Goal: Task Accomplishment & Management: Complete application form

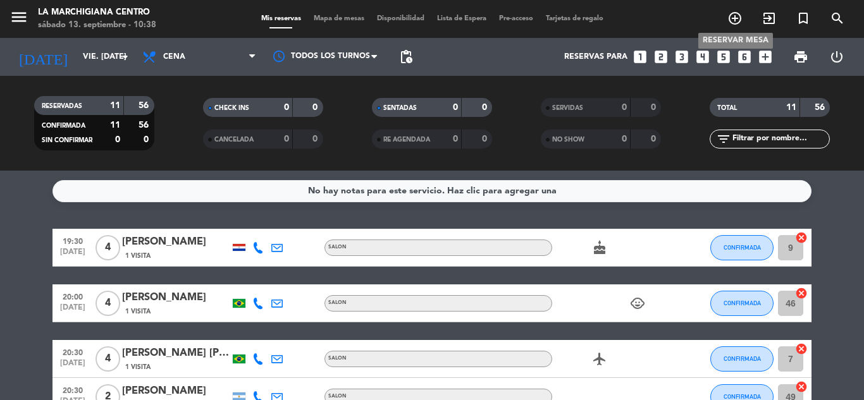
click at [735, 20] on icon "add_circle_outline" at bounding box center [734, 18] width 15 height 15
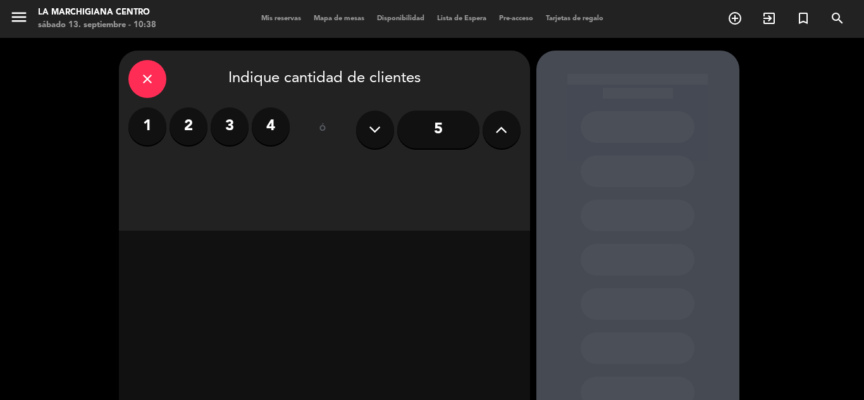
click at [237, 130] on label "3" at bounding box center [230, 126] width 38 height 38
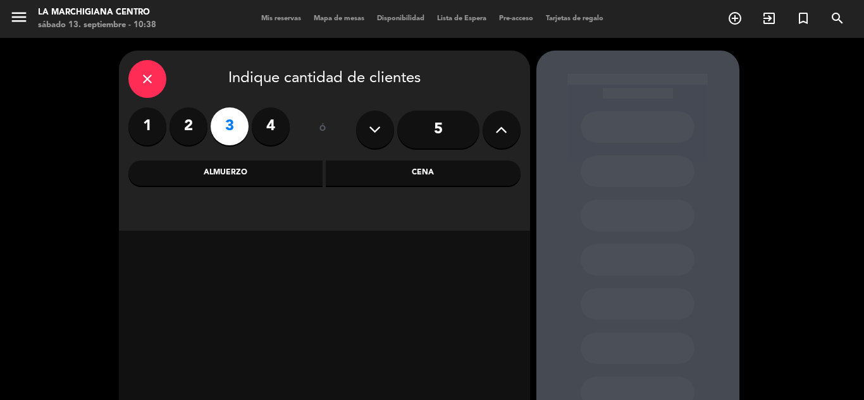
click at [252, 181] on div "Almuerzo" at bounding box center [225, 173] width 195 height 25
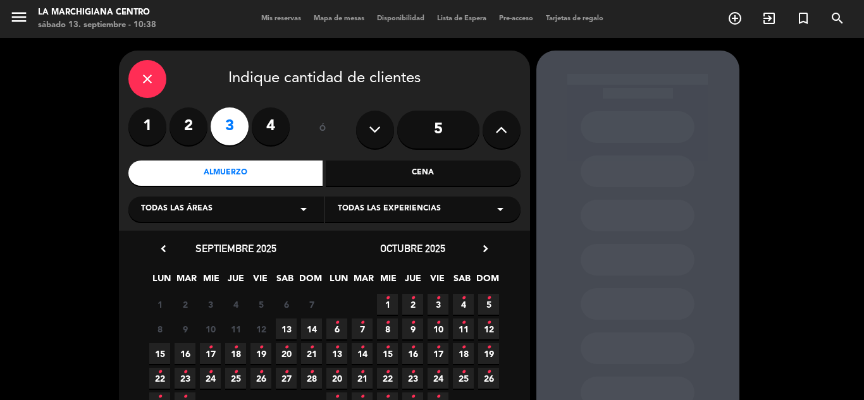
click at [285, 326] on span "13" at bounding box center [286, 329] width 21 height 21
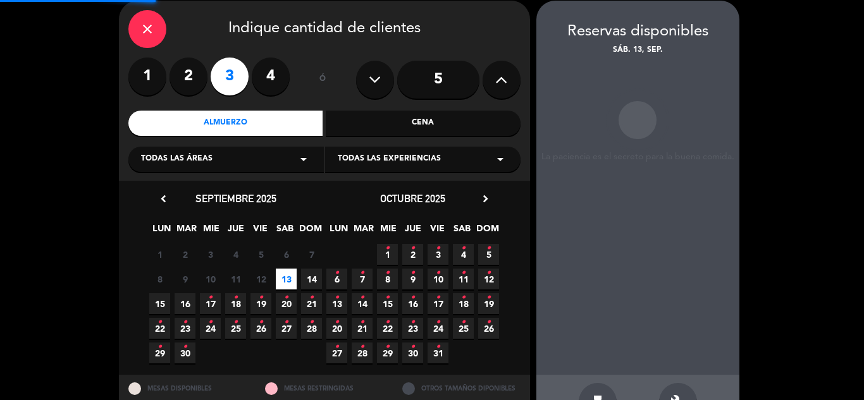
scroll to position [51, 0]
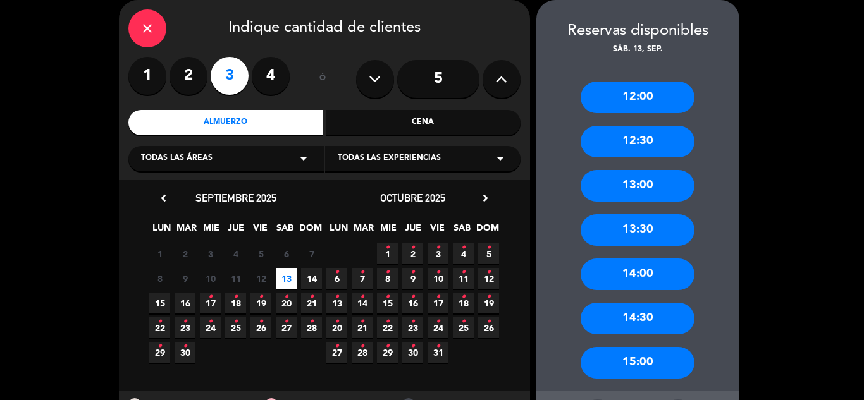
click at [650, 184] on div "13:00" at bounding box center [637, 186] width 114 height 32
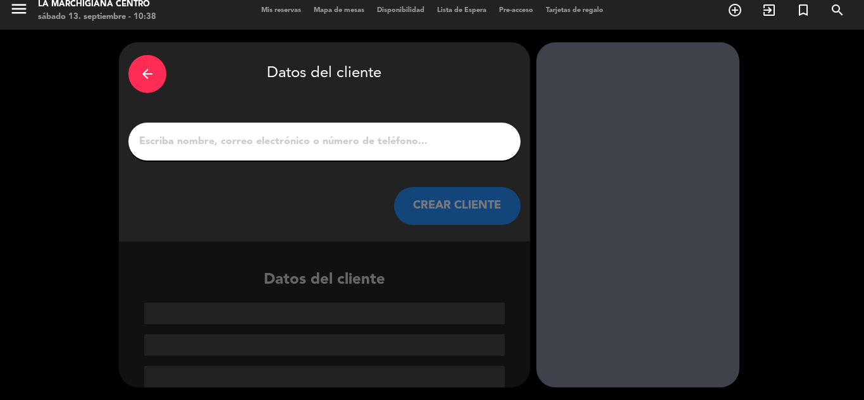
click at [303, 135] on input "1" at bounding box center [324, 142] width 373 height 18
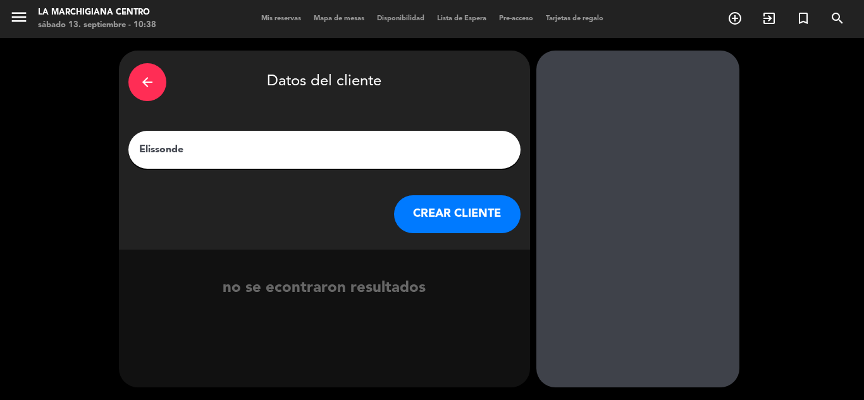
type input "Elissonde"
click at [472, 217] on button "CREAR CLIENTE" at bounding box center [457, 214] width 126 height 38
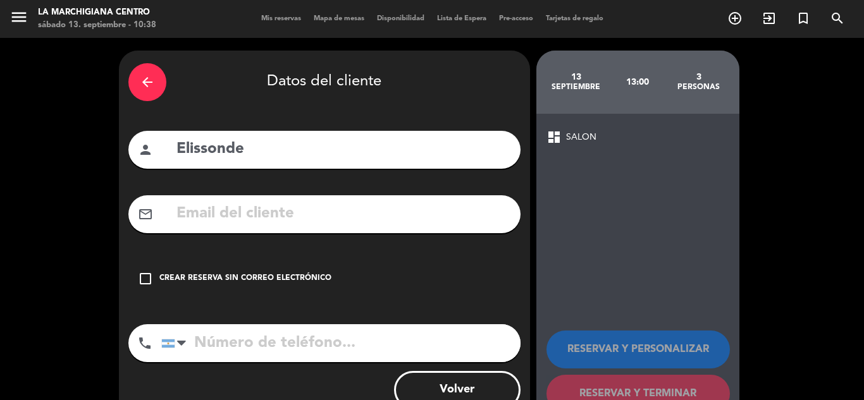
click at [212, 276] on div "Crear reserva sin correo electrónico" at bounding box center [245, 279] width 172 height 13
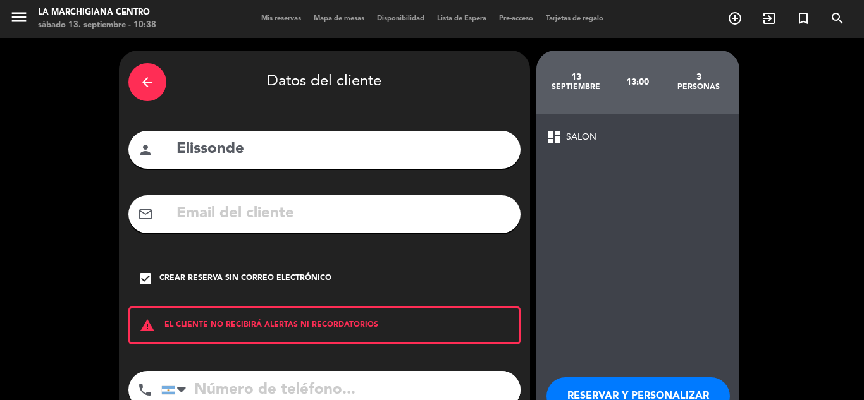
click at [216, 381] on input "tel" at bounding box center [340, 390] width 359 height 38
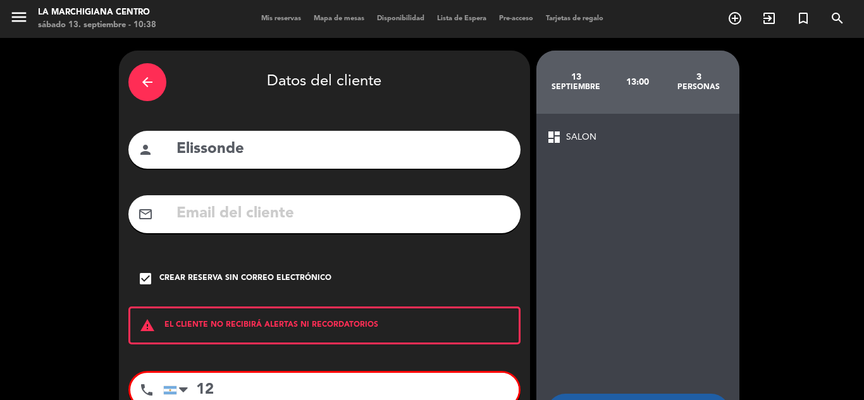
type input "1"
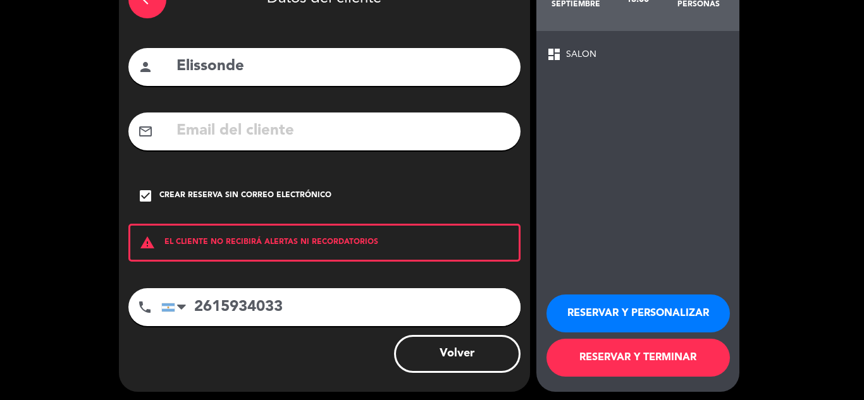
scroll to position [87, 0]
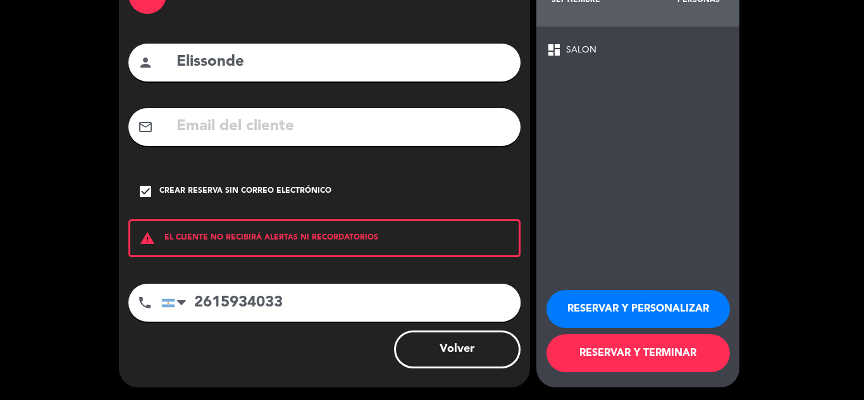
type input "2615934033"
click at [614, 359] on button "RESERVAR Y TERMINAR" at bounding box center [637, 354] width 183 height 38
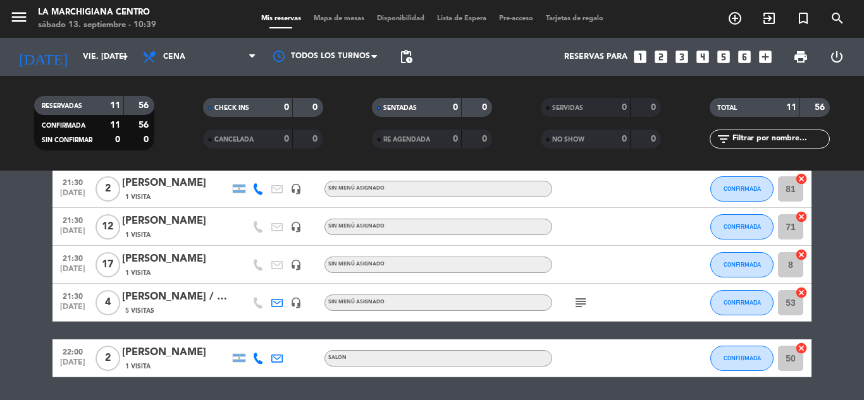
scroll to position [379, 0]
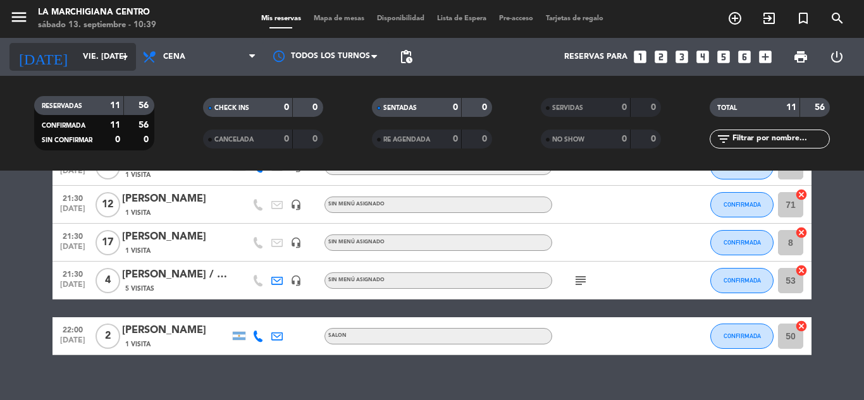
click at [130, 54] on icon "arrow_drop_down" at bounding box center [125, 56] width 15 height 15
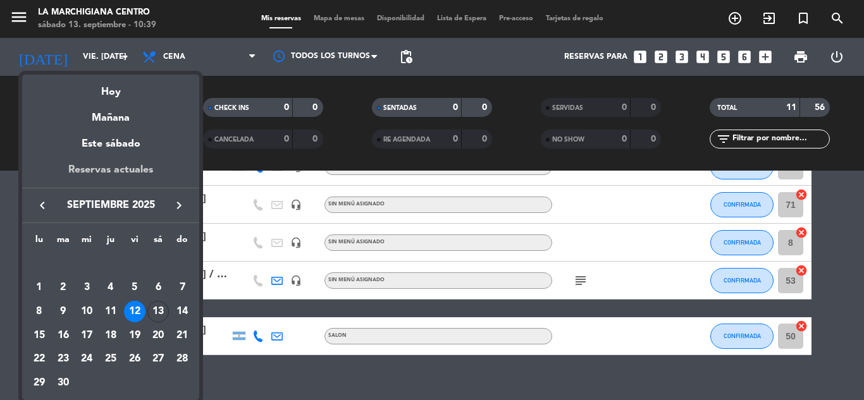
click at [100, 167] on div "Reservas actuales" at bounding box center [110, 175] width 177 height 26
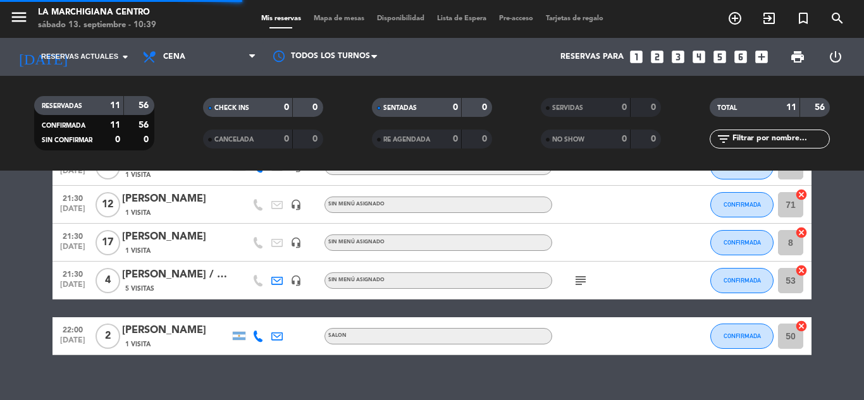
scroll to position [232, 0]
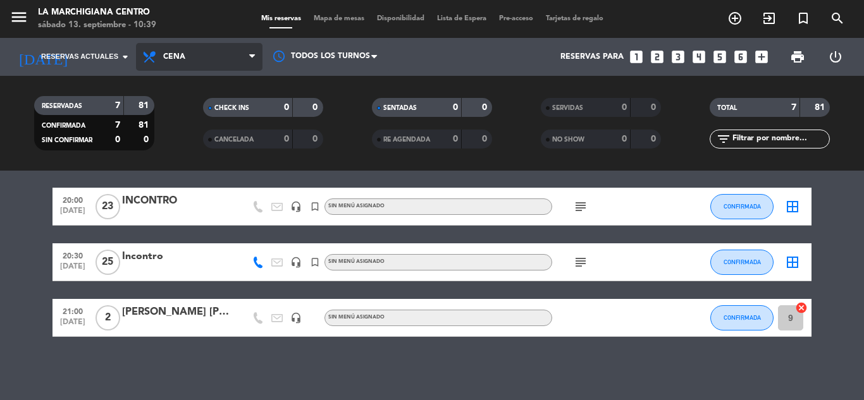
click at [250, 53] on icon at bounding box center [252, 57] width 6 height 10
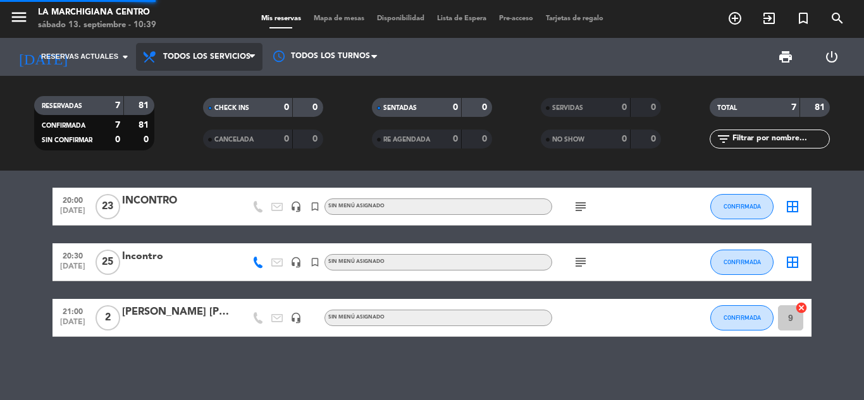
click at [216, 78] on div "menu La Marchigiana Centro sábado 13. septiembre - 10:39 Mis reservas Mapa de m…" at bounding box center [432, 85] width 864 height 171
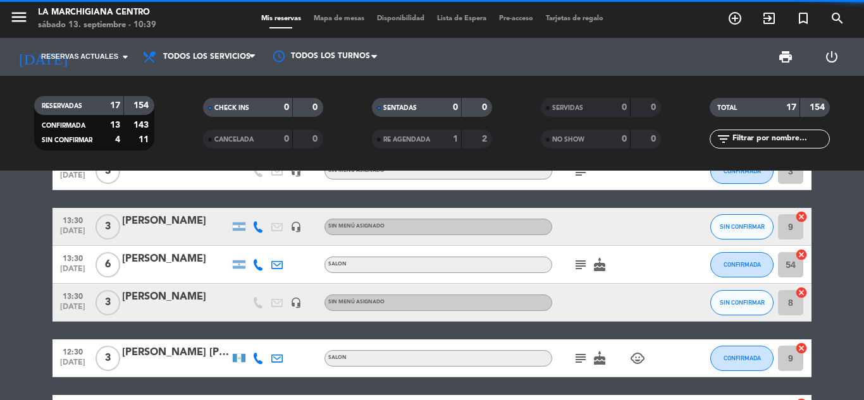
scroll to position [348, 0]
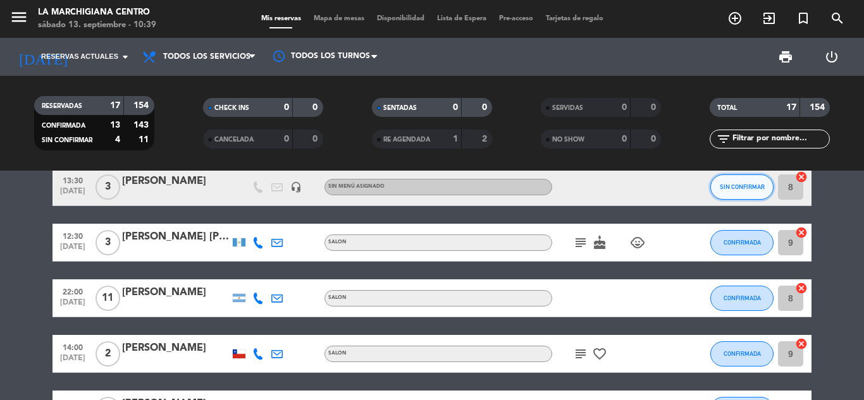
click at [731, 180] on button "SIN CONFIRMAR" at bounding box center [741, 187] width 63 height 25
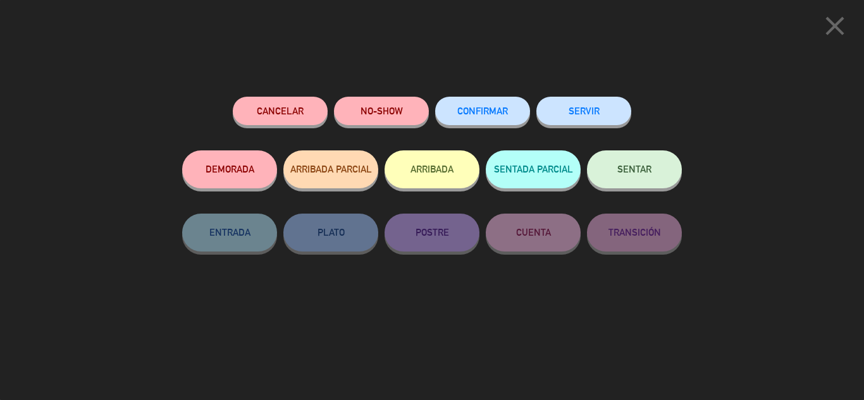
click at [500, 107] on button "CONFIRMAR" at bounding box center [482, 111] width 95 height 28
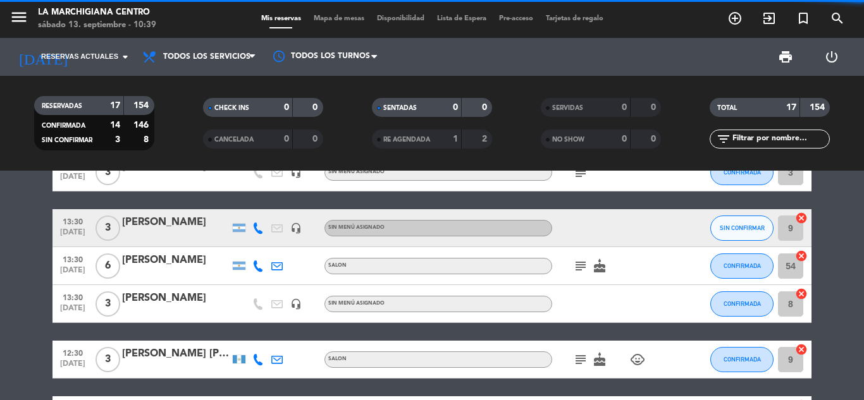
scroll to position [221, 0]
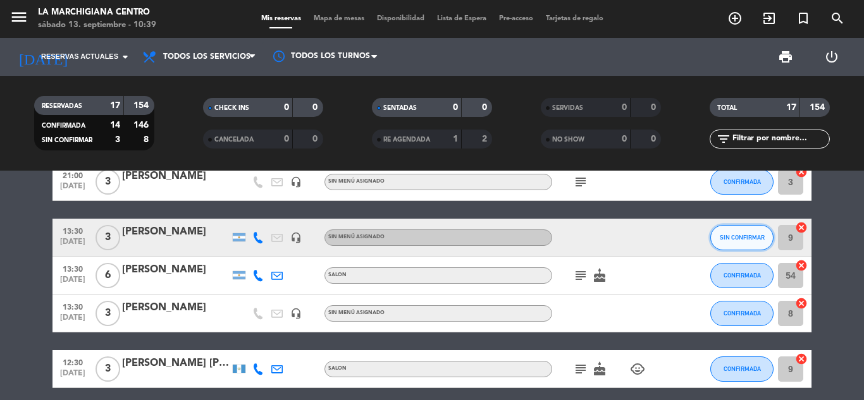
click at [730, 230] on button "SIN CONFIRMAR" at bounding box center [741, 237] width 63 height 25
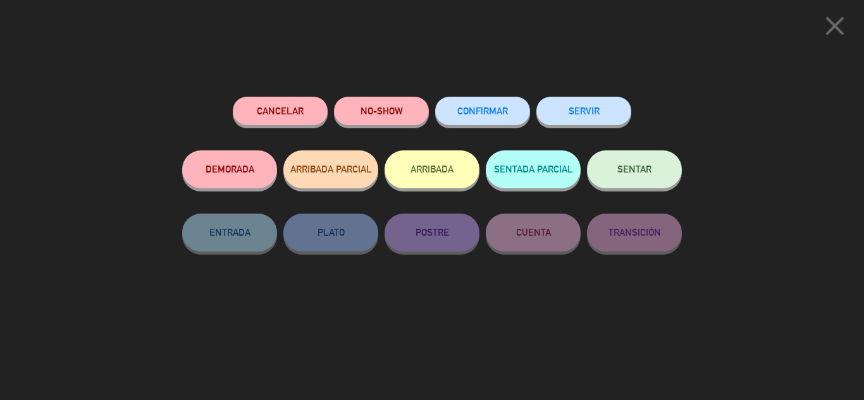
click at [491, 120] on button "CONFIRMAR" at bounding box center [482, 111] width 95 height 28
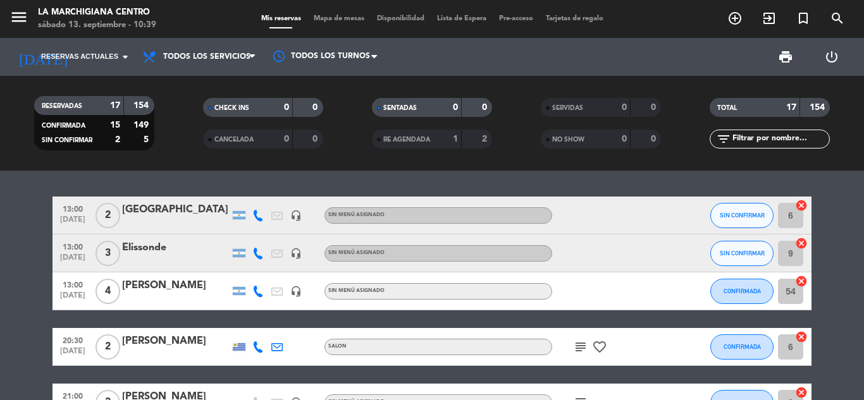
scroll to position [0, 0]
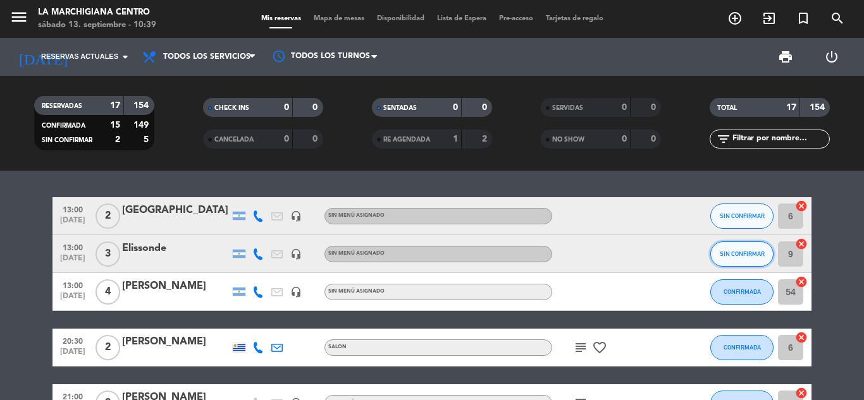
click at [728, 257] on span "SIN CONFIRMAR" at bounding box center [742, 253] width 45 height 7
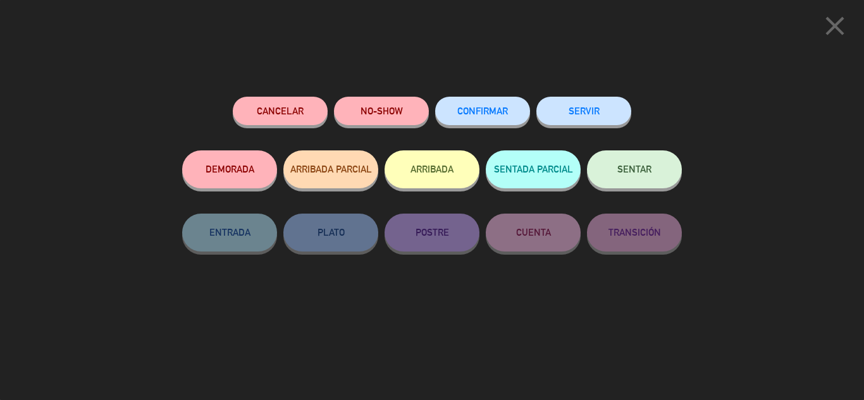
click at [474, 118] on button "CONFIRMAR" at bounding box center [482, 111] width 95 height 28
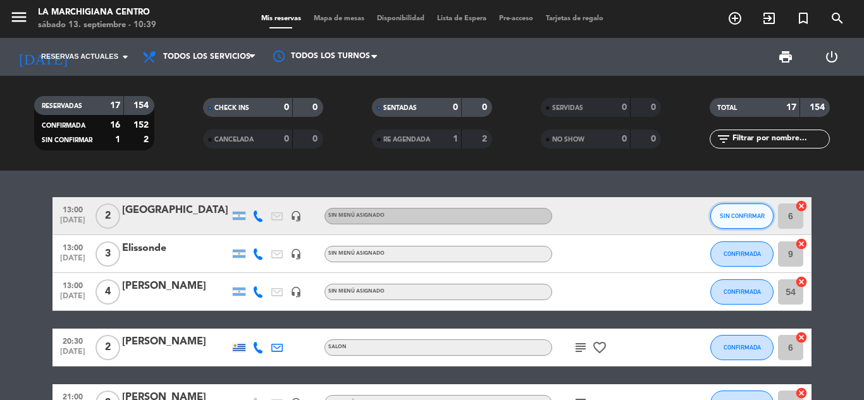
click at [739, 214] on span "SIN CONFIRMAR" at bounding box center [742, 215] width 45 height 7
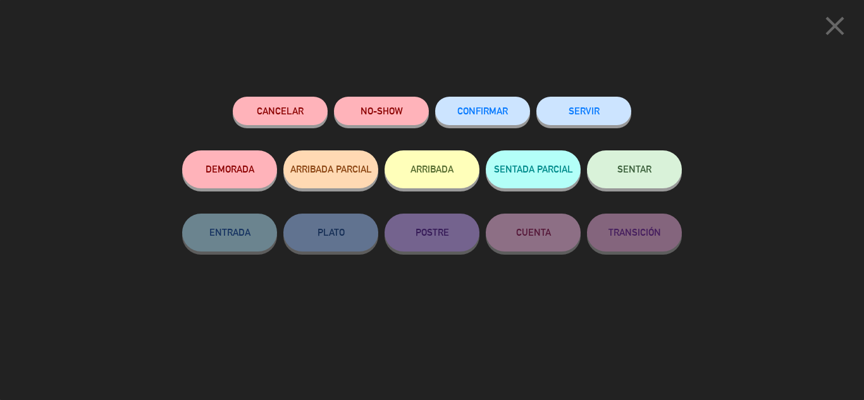
click at [457, 114] on span "CONFIRMAR" at bounding box center [482, 111] width 51 height 11
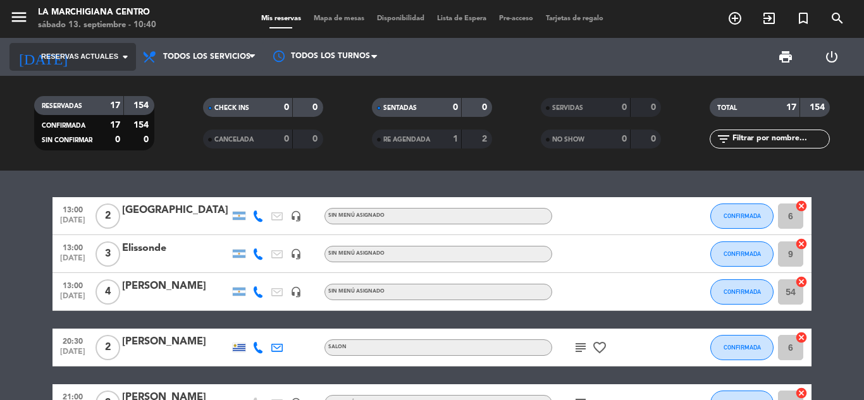
click at [125, 55] on icon "arrow_drop_down" at bounding box center [125, 56] width 15 height 15
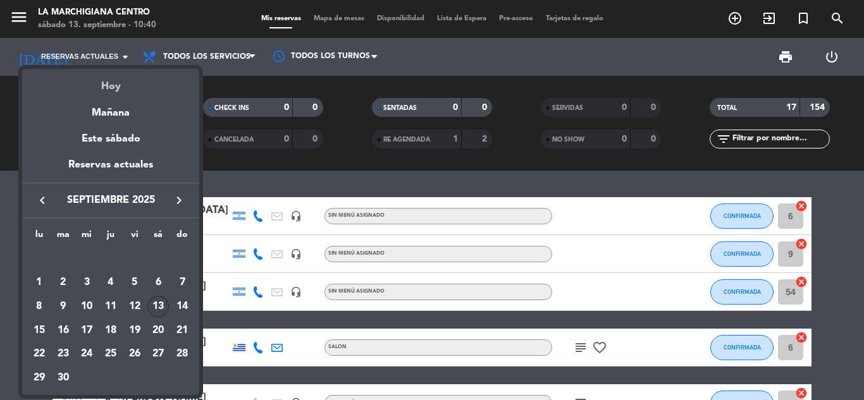
click at [117, 83] on div "Hoy" at bounding box center [110, 82] width 177 height 26
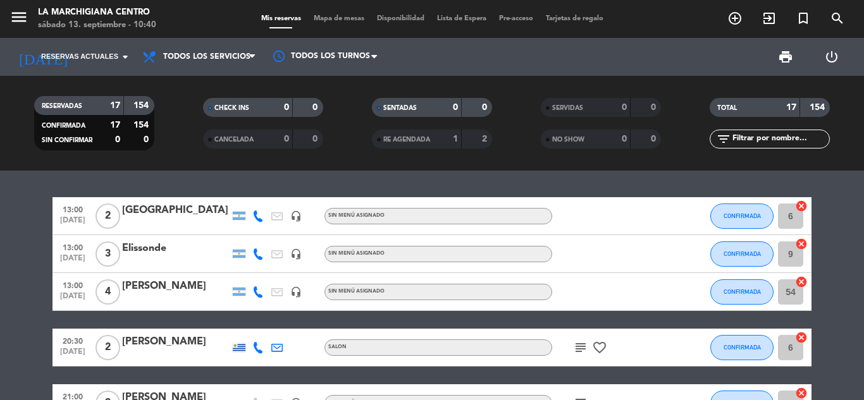
type input "sáb. [DATE]"
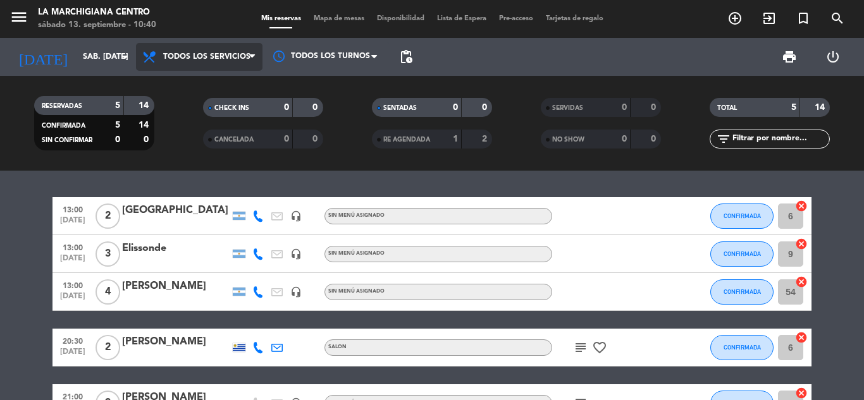
click at [254, 58] on icon at bounding box center [252, 57] width 6 height 10
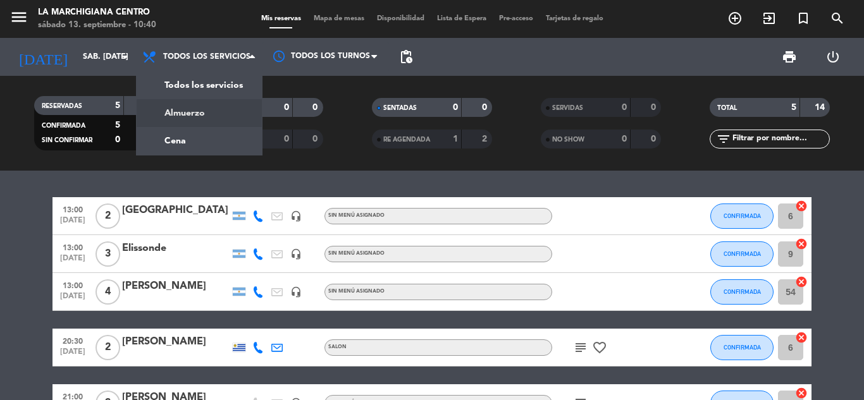
click at [199, 110] on div "menu La Marchigiana Centro sábado 13. septiembre - 10:40 Mis reservas Mapa de m…" at bounding box center [432, 85] width 864 height 171
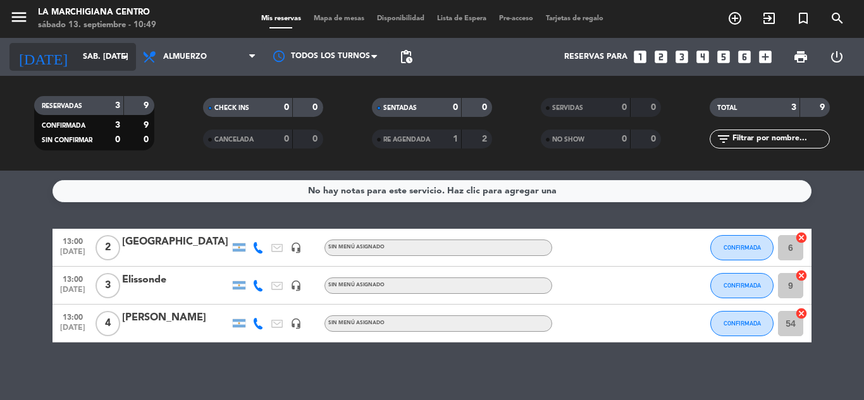
click at [131, 53] on icon "arrow_drop_down" at bounding box center [125, 56] width 15 height 15
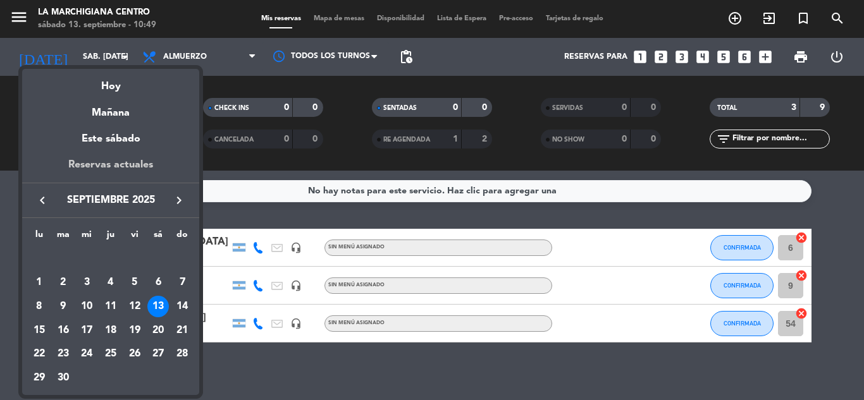
click at [95, 162] on div "Reservas actuales" at bounding box center [110, 170] width 177 height 26
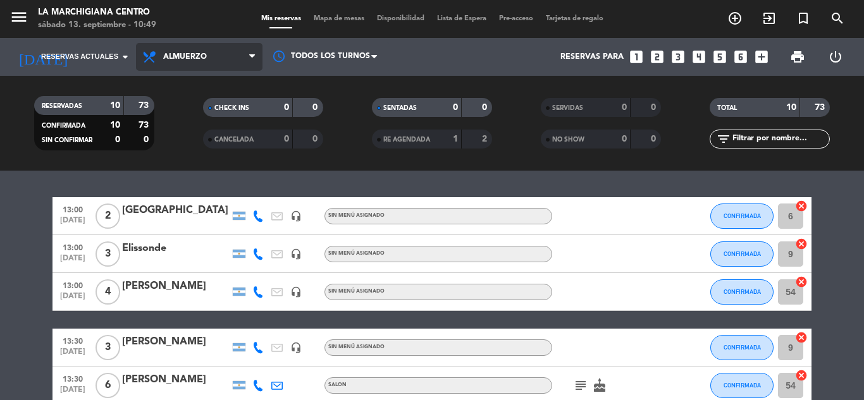
click at [248, 57] on span "Almuerzo" at bounding box center [199, 57] width 126 height 28
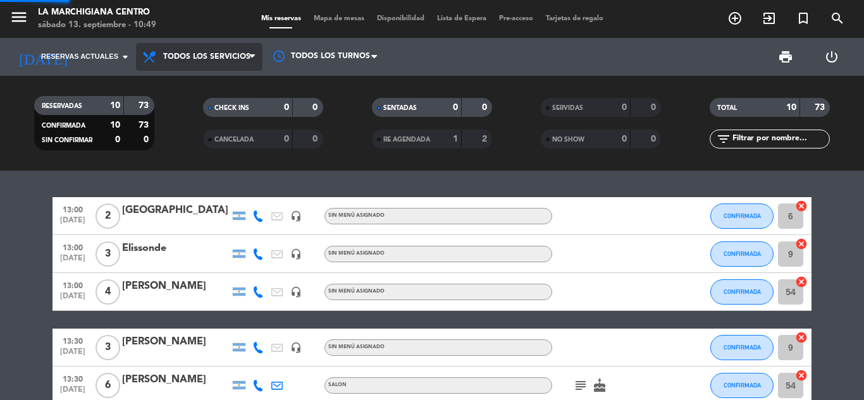
click at [214, 77] on div "menu La Marchigiana Centro sábado 13. septiembre - 10:49 Mis reservas Mapa de m…" at bounding box center [432, 85] width 864 height 171
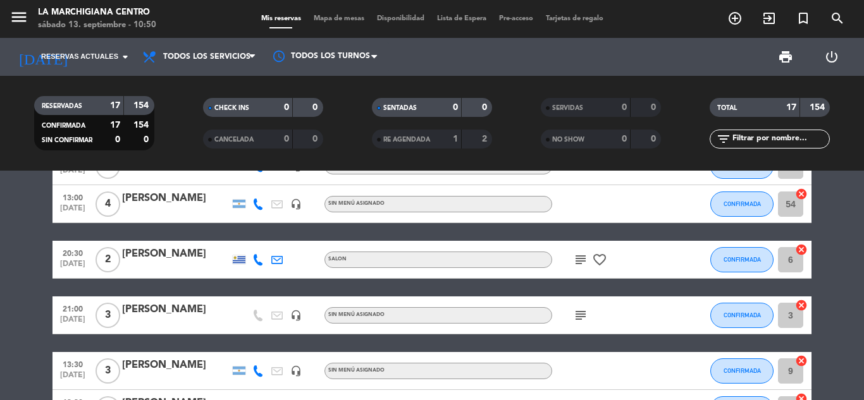
scroll to position [126, 0]
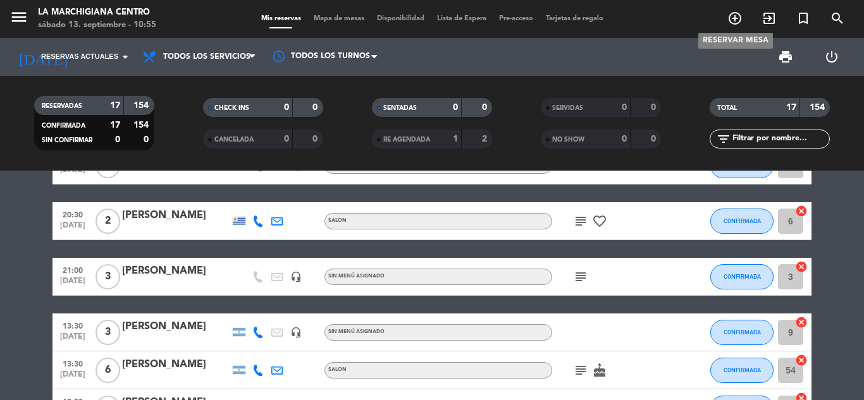
click at [731, 20] on icon "add_circle_outline" at bounding box center [734, 18] width 15 height 15
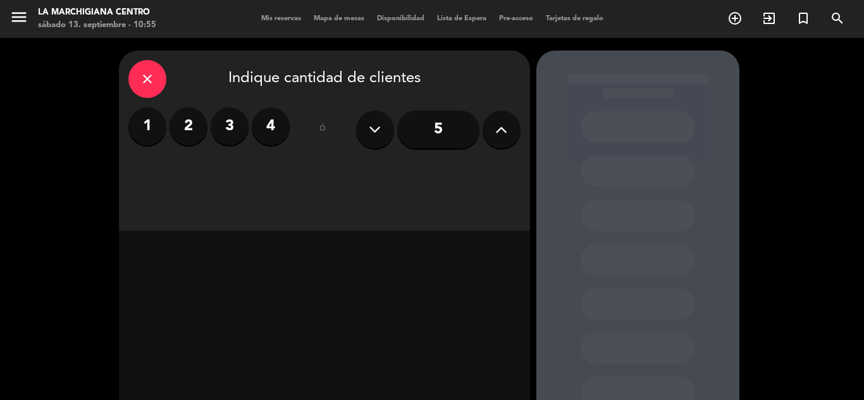
click at [490, 132] on button at bounding box center [501, 130] width 38 height 38
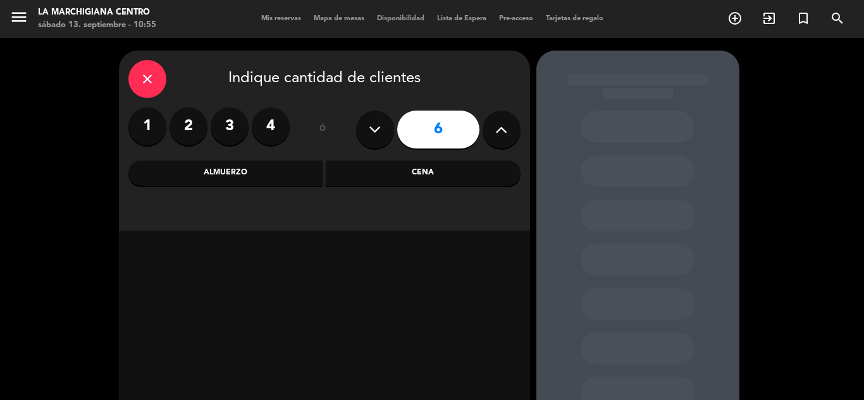
click at [403, 175] on div "Cena" at bounding box center [423, 173] width 195 height 25
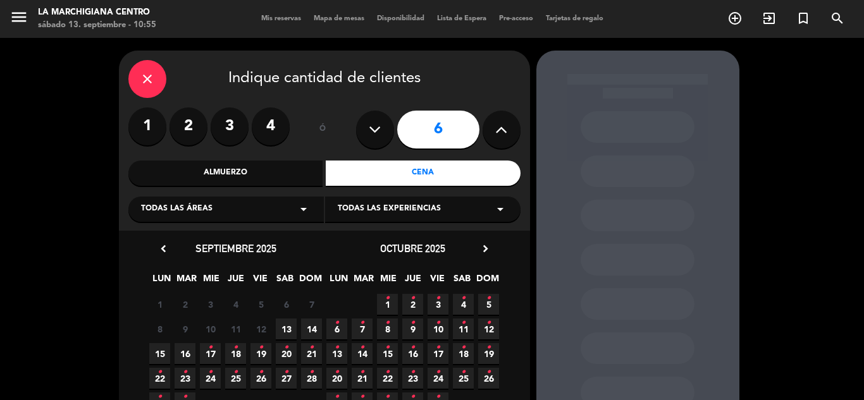
click at [285, 331] on span "13" at bounding box center [286, 329] width 21 height 21
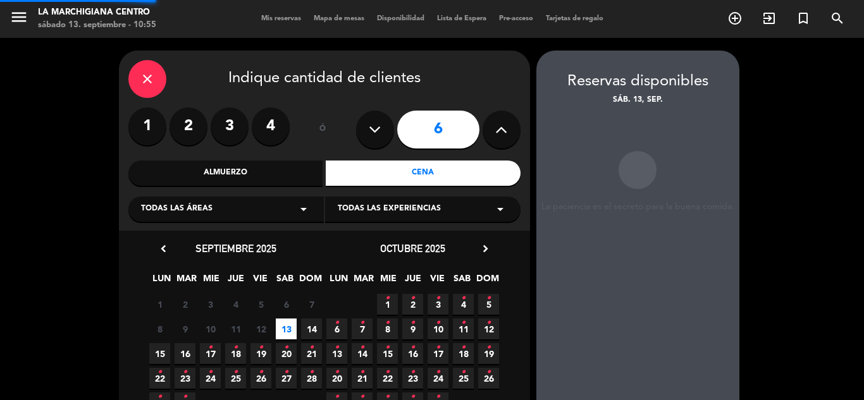
scroll to position [51, 0]
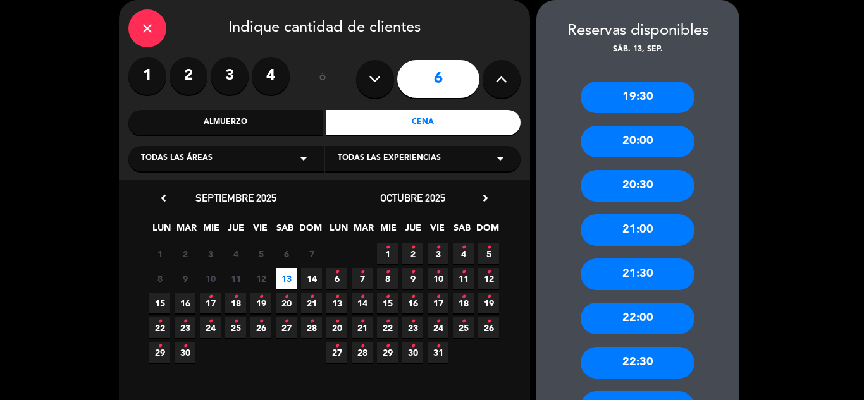
click at [634, 267] on div "21:30" at bounding box center [637, 275] width 114 height 32
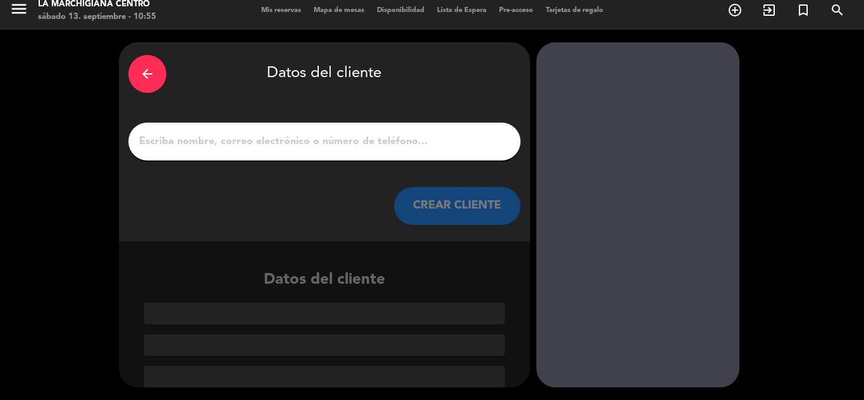
click at [231, 145] on input "1" at bounding box center [324, 142] width 373 height 18
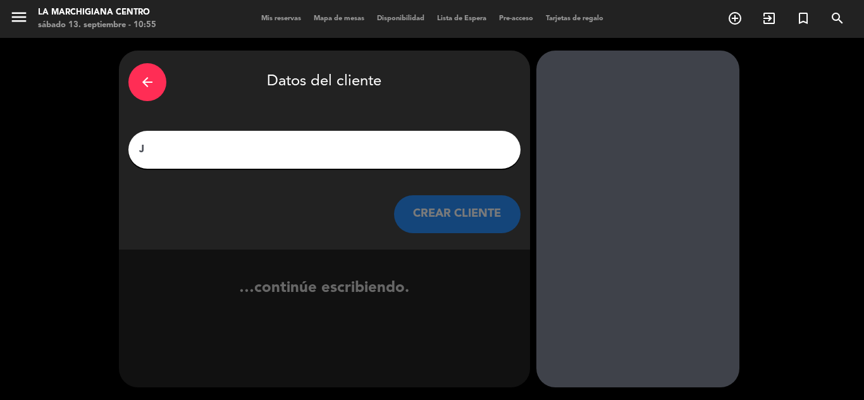
scroll to position [0, 0]
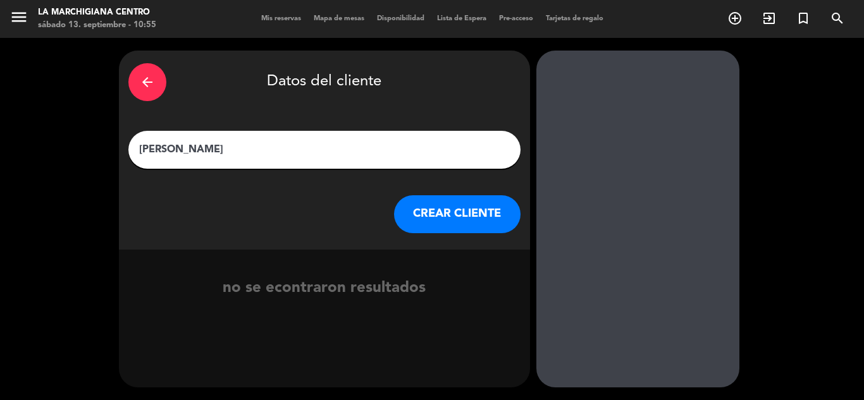
type input "[PERSON_NAME]"
click at [436, 207] on button "CREAR CLIENTE" at bounding box center [457, 214] width 126 height 38
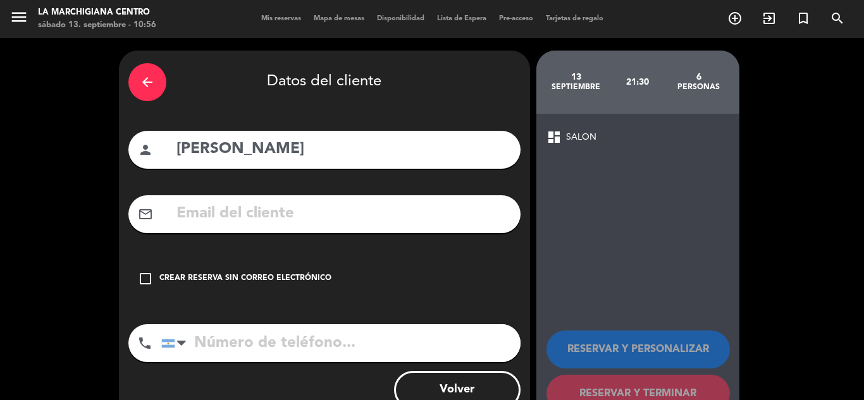
click at [190, 277] on div "Crear reserva sin correo electrónico" at bounding box center [245, 279] width 172 height 13
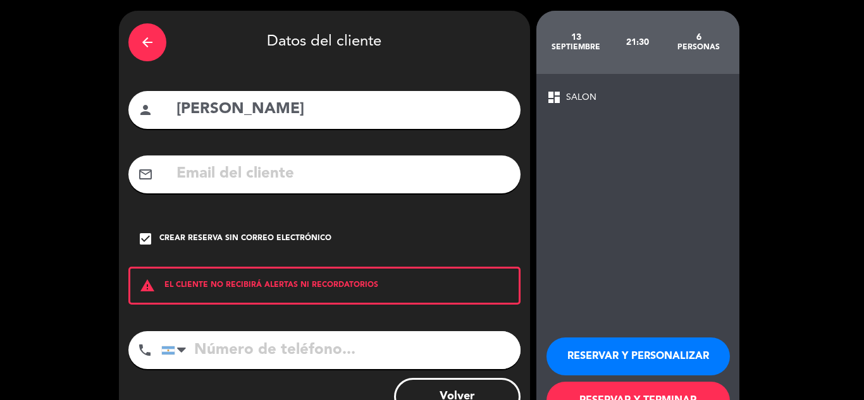
scroll to position [87, 0]
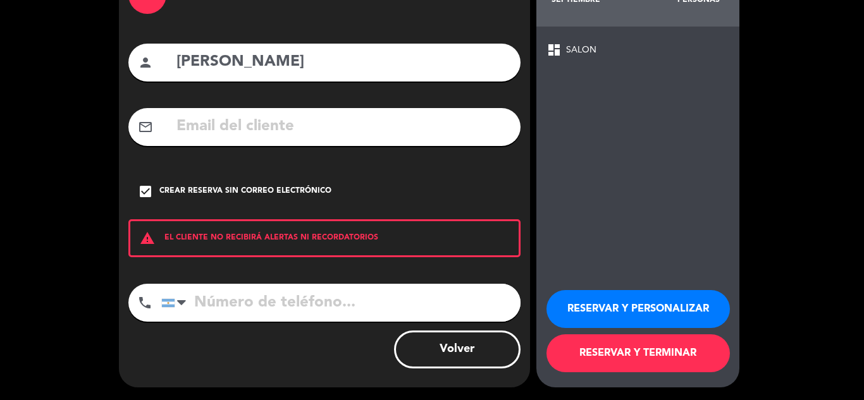
click at [613, 353] on button "RESERVAR Y TERMINAR" at bounding box center [637, 354] width 183 height 38
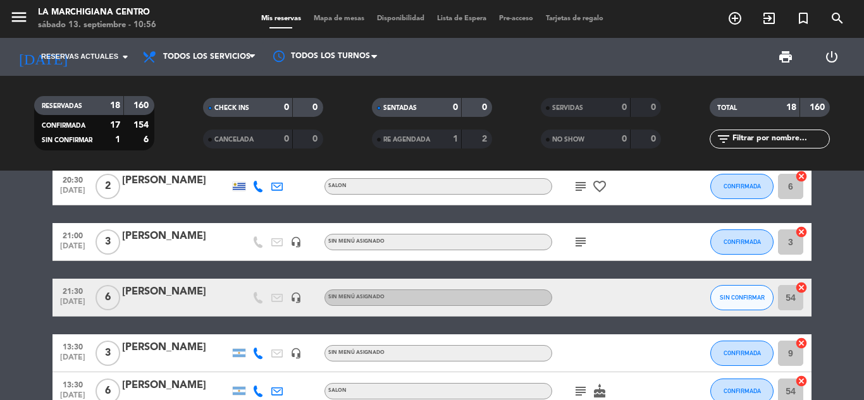
scroll to position [190, 0]
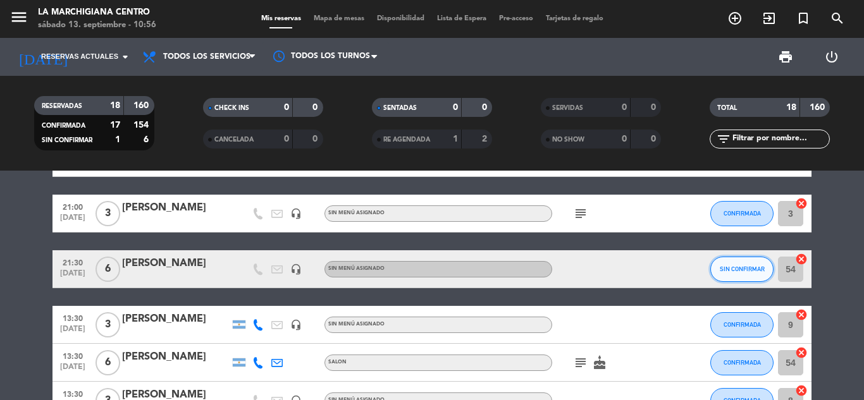
click at [751, 268] on span "SIN CONFIRMAR" at bounding box center [742, 269] width 45 height 7
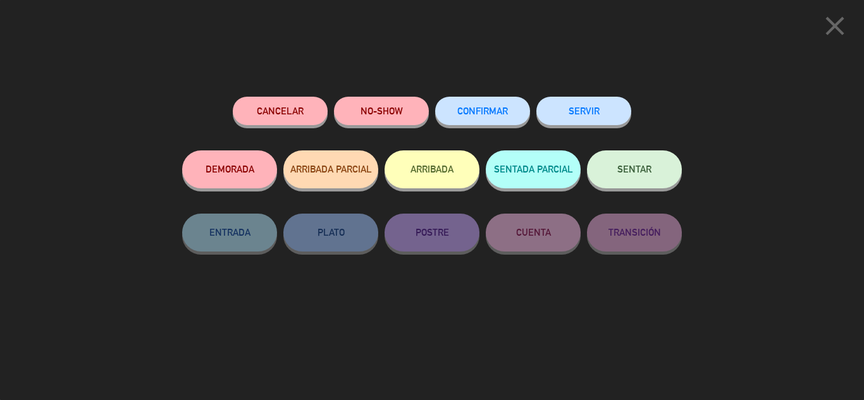
click at [452, 120] on button "CONFIRMAR" at bounding box center [482, 111] width 95 height 28
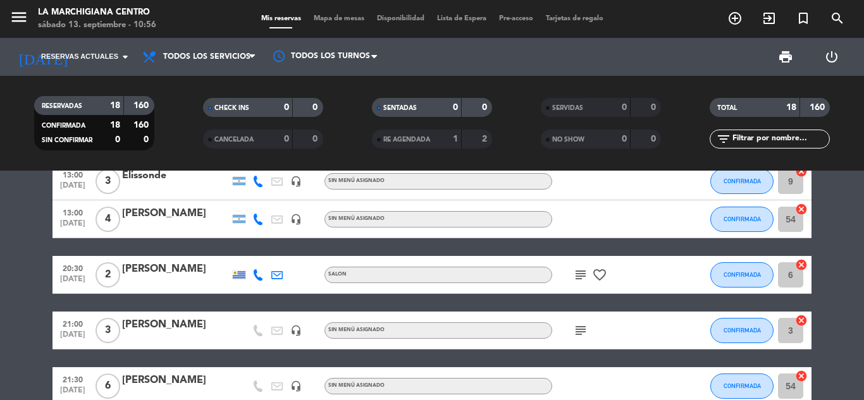
scroll to position [63, 0]
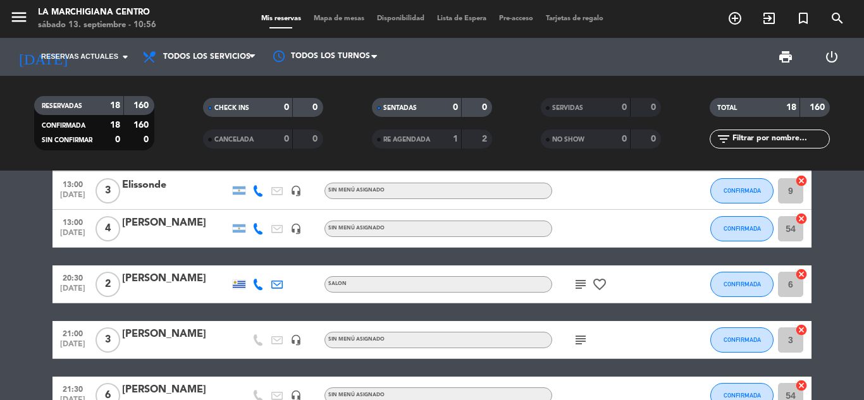
click at [580, 283] on icon "subject" at bounding box center [580, 284] width 15 height 15
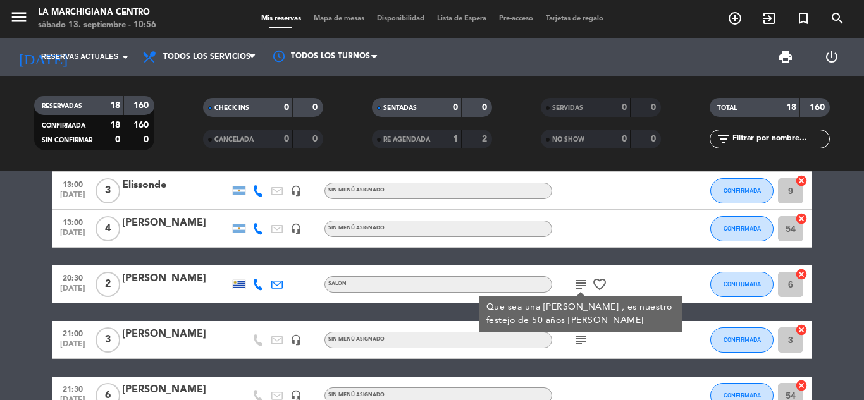
scroll to position [0, 0]
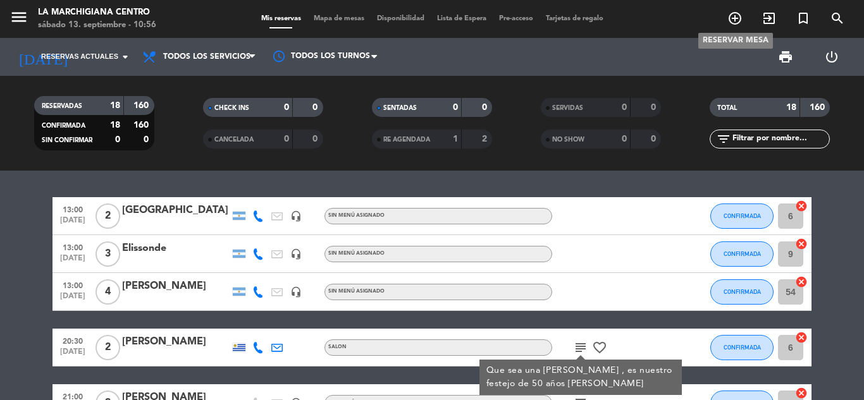
click at [735, 16] on icon "add_circle_outline" at bounding box center [734, 18] width 15 height 15
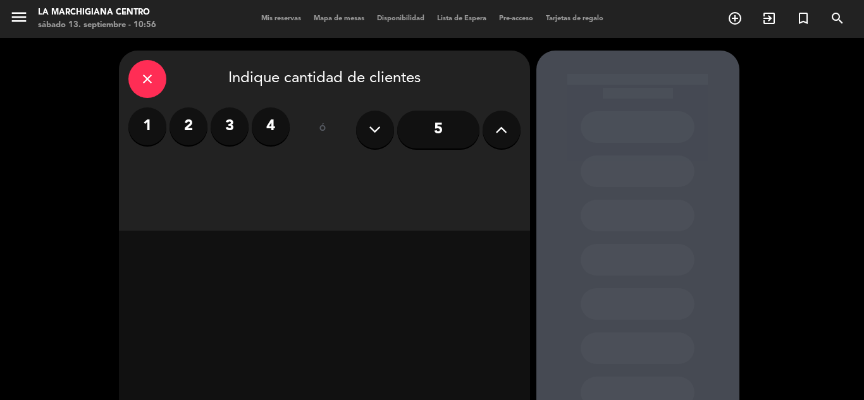
click at [176, 124] on label "2" at bounding box center [188, 126] width 38 height 38
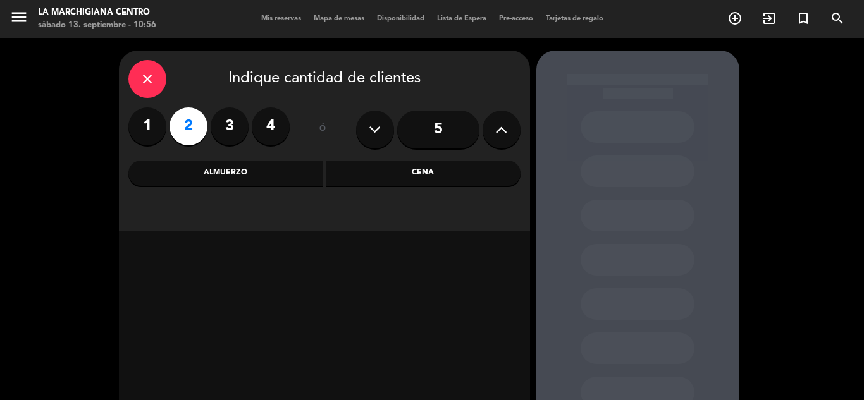
click at [226, 170] on div "Almuerzo" at bounding box center [225, 173] width 195 height 25
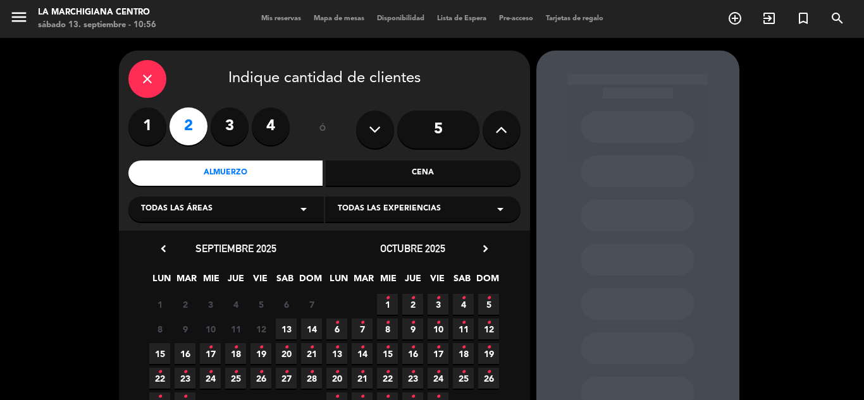
click at [286, 323] on span "13" at bounding box center [286, 329] width 21 height 21
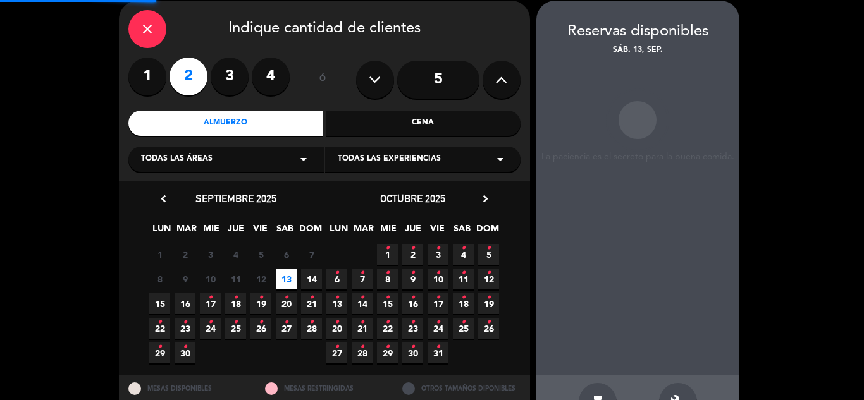
scroll to position [51, 0]
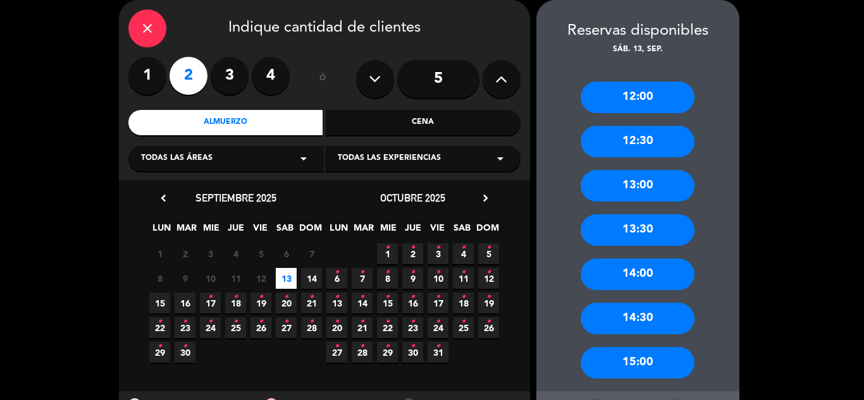
click at [627, 238] on div "13:30" at bounding box center [637, 230] width 114 height 32
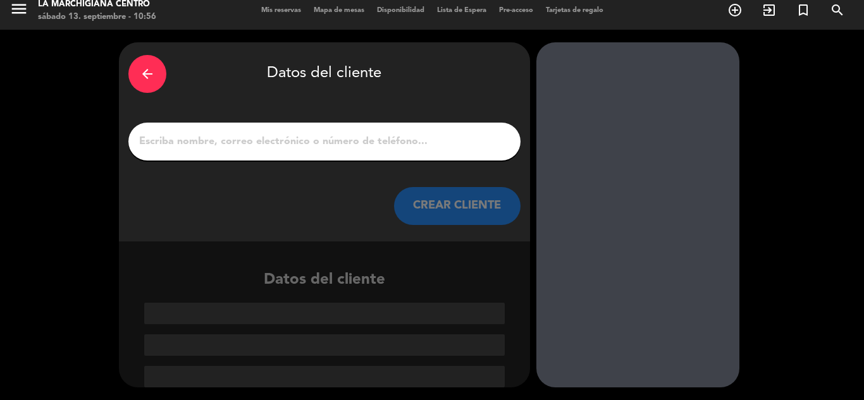
click at [257, 140] on input "1" at bounding box center [324, 142] width 373 height 18
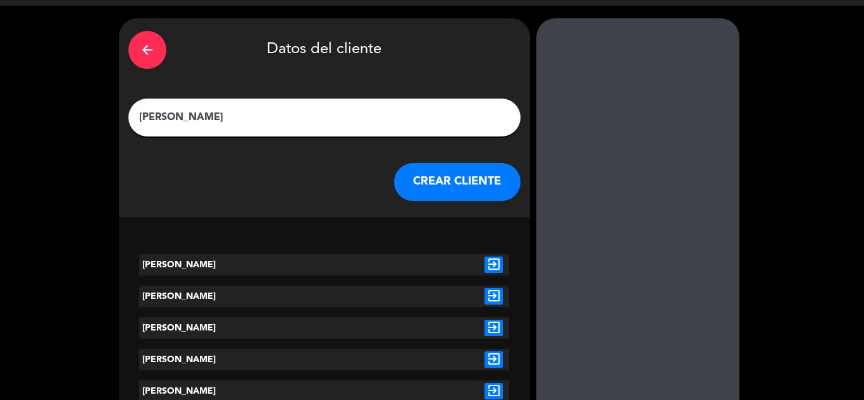
scroll to position [15, 0]
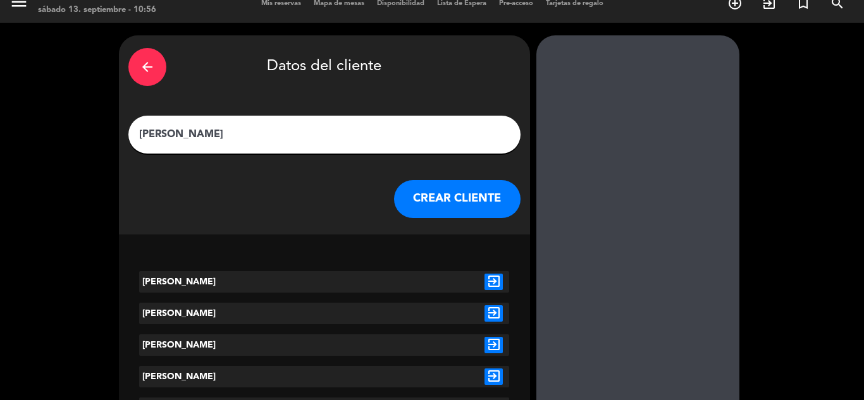
type input "[PERSON_NAME]"
click at [489, 281] on icon "exit_to_app" at bounding box center [493, 282] width 18 height 16
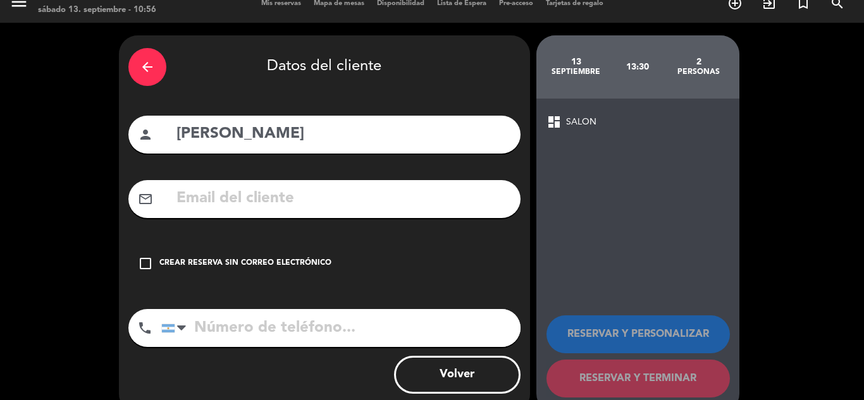
click at [221, 267] on div "Crear reserva sin correo electrónico" at bounding box center [245, 263] width 172 height 13
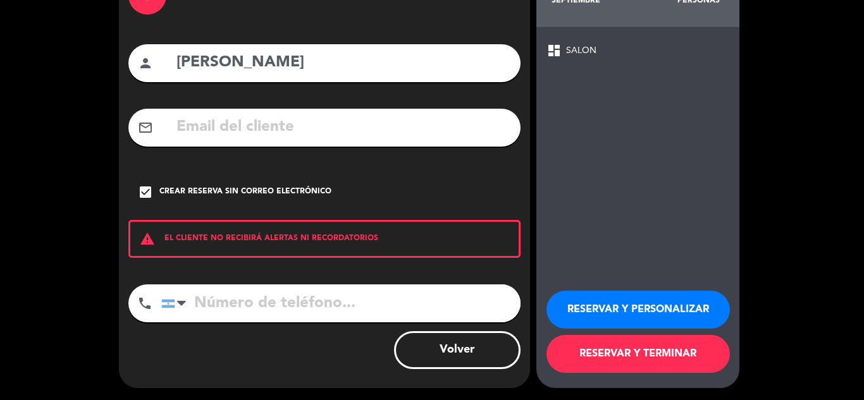
scroll to position [87, 0]
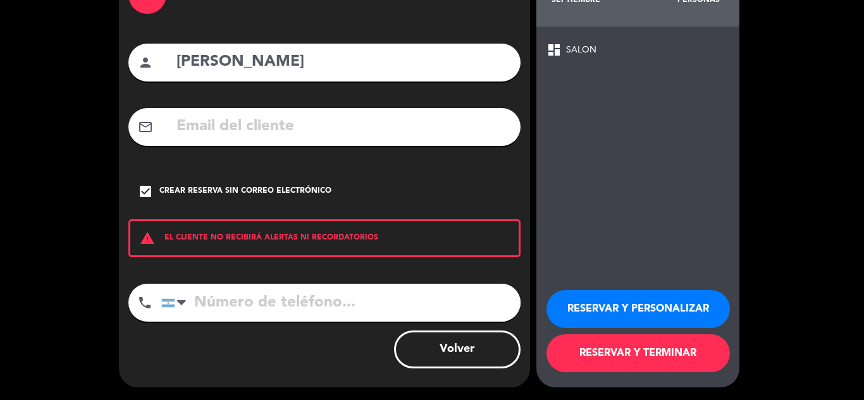
click at [611, 353] on button "RESERVAR Y TERMINAR" at bounding box center [637, 354] width 183 height 38
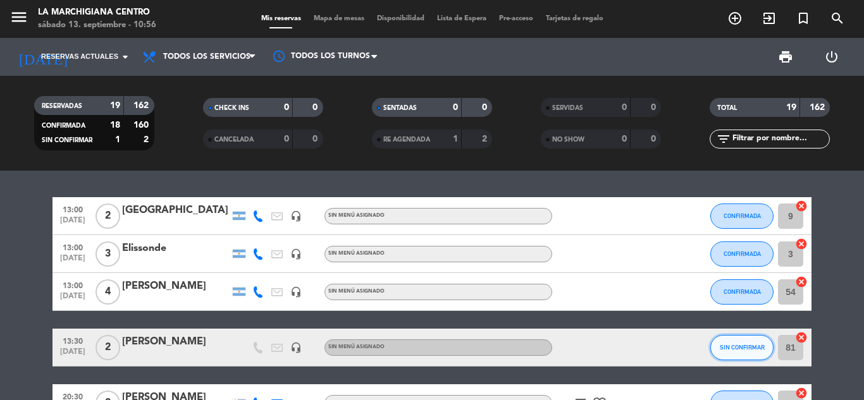
click at [740, 345] on span "SIN CONFIRMAR" at bounding box center [742, 347] width 45 height 7
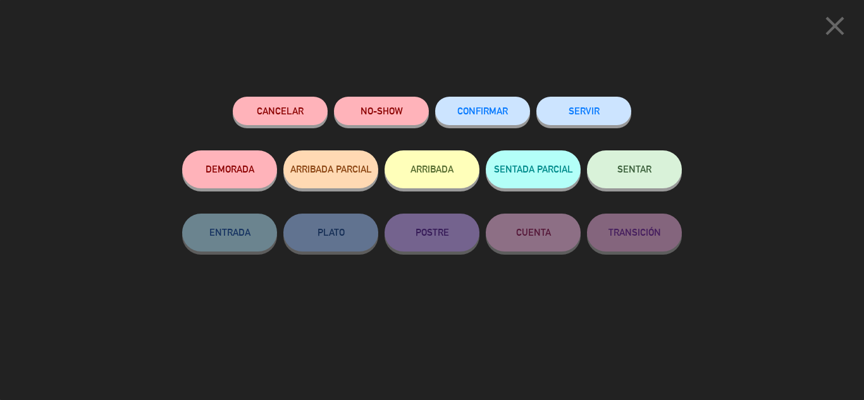
click at [465, 113] on span "CONFIRMAR" at bounding box center [482, 111] width 51 height 11
